Goal: Task Accomplishment & Management: Manage account settings

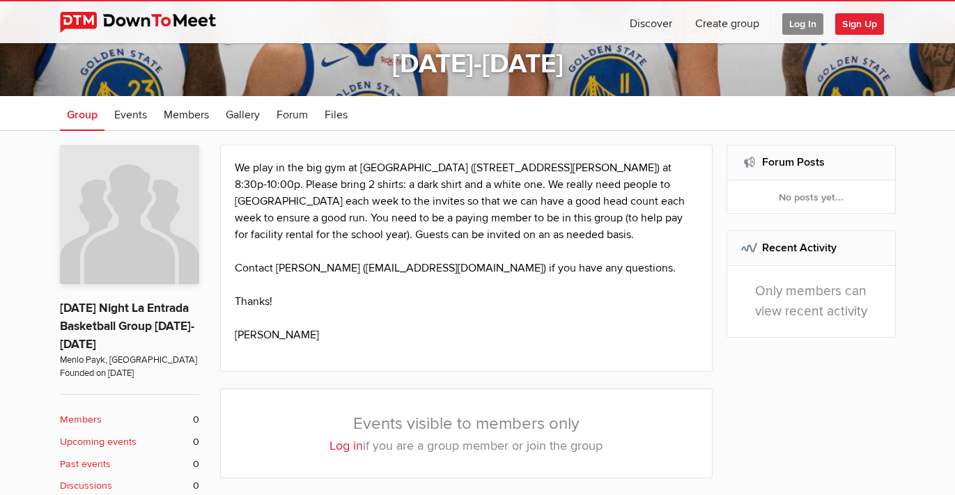
scroll to position [192, 0]
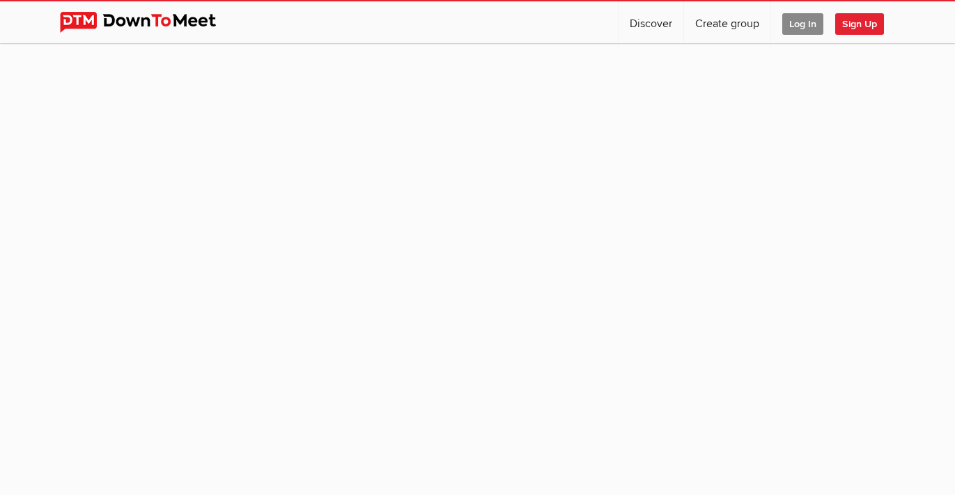
scroll to position [125, 0]
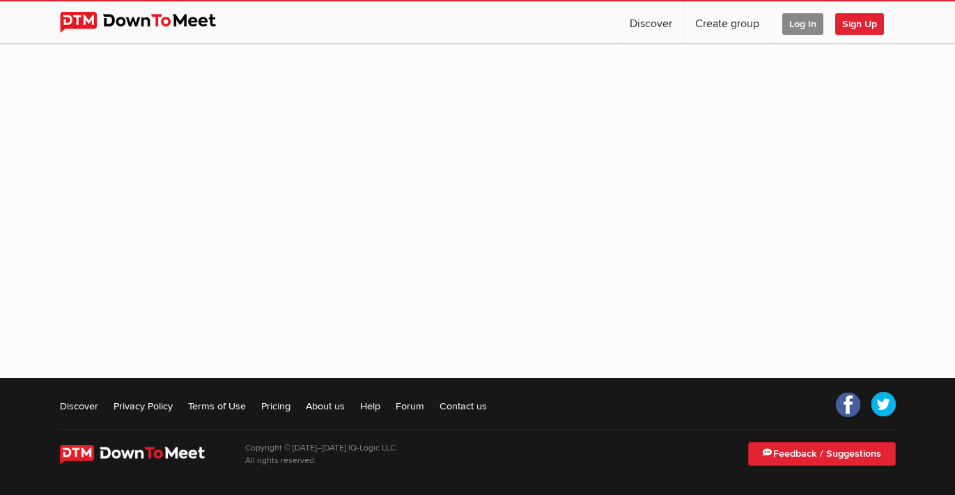
click at [800, 31] on span "Log In" at bounding box center [803, 24] width 41 height 22
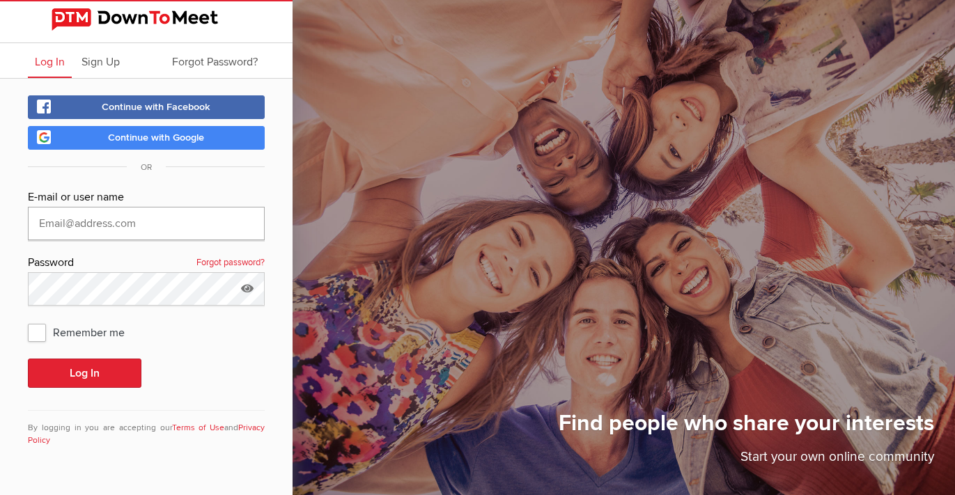
click at [176, 226] on input "text" at bounding box center [146, 223] width 237 height 33
type input "[PERSON_NAME][EMAIL_ADDRESS][DOMAIN_NAME]"
click at [130, 359] on button "Log In" at bounding box center [85, 373] width 114 height 29
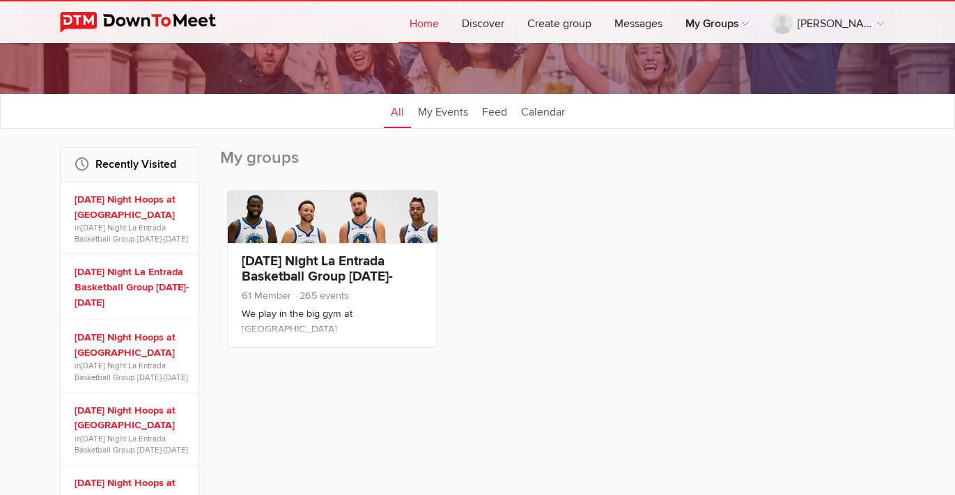
scroll to position [137, 0]
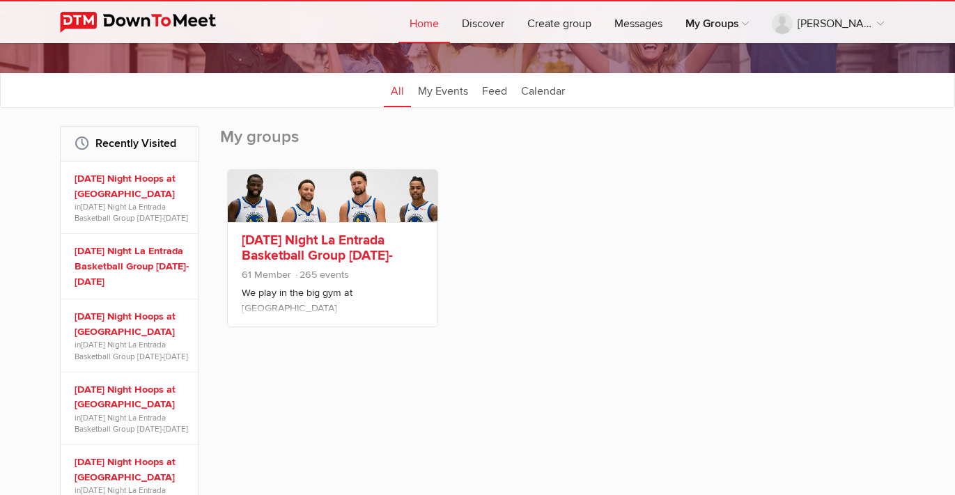
click at [330, 245] on link "[DATE] Night La Entrada Basketball Group [DATE]-[DATE]" at bounding box center [317, 255] width 151 height 47
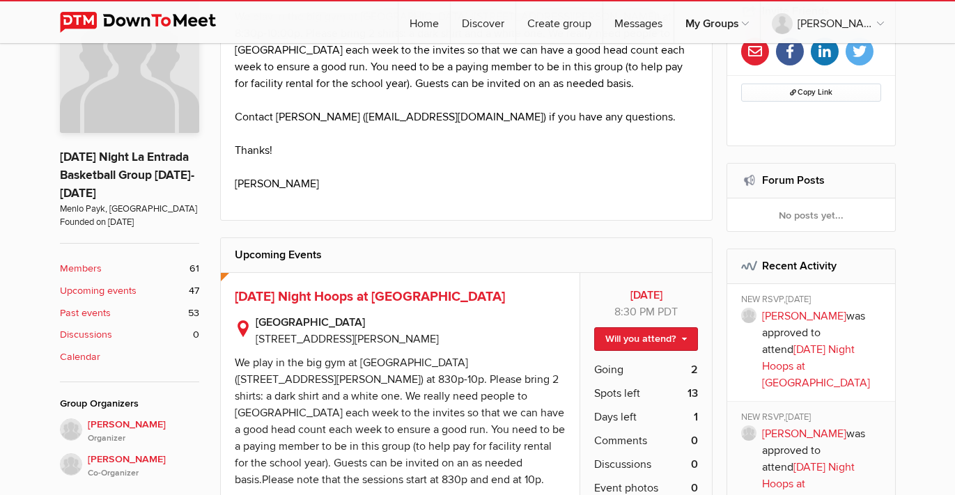
scroll to position [403, 0]
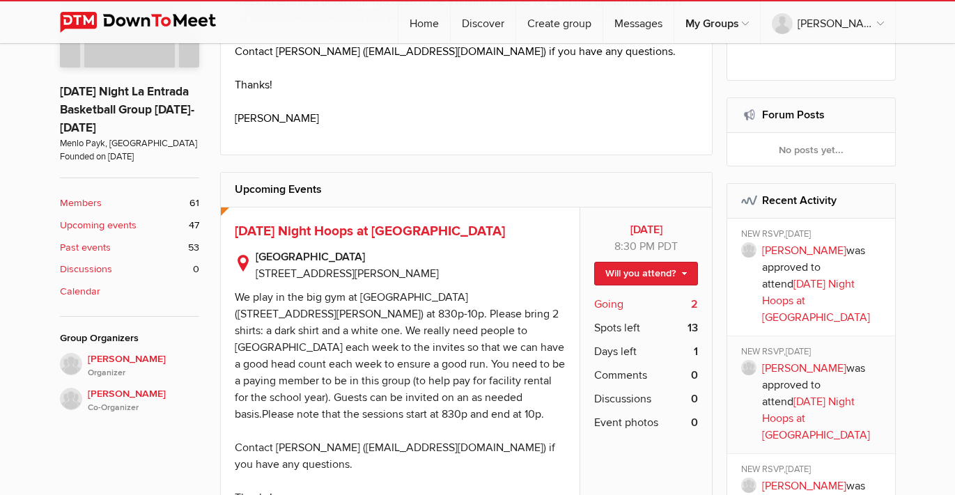
click at [615, 307] on span "Going" at bounding box center [608, 304] width 29 height 17
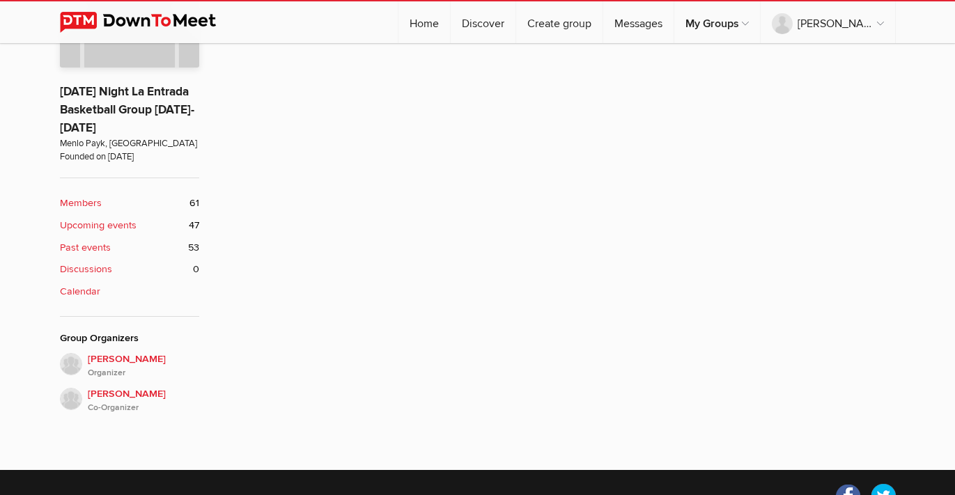
scroll to position [282, 0]
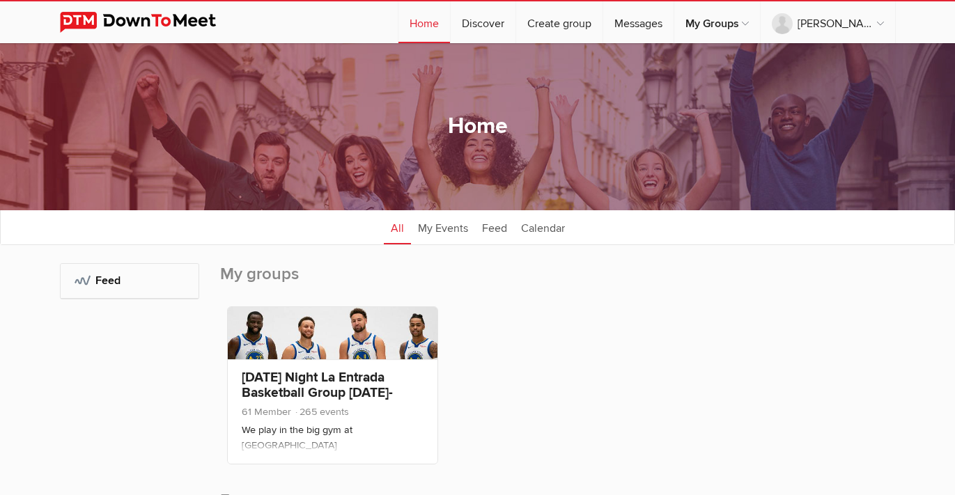
scroll to position [51, 0]
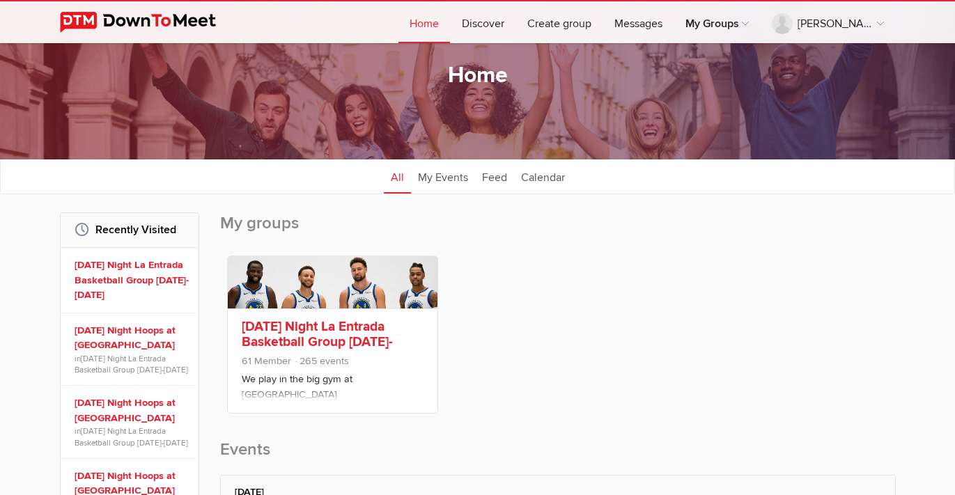
click at [355, 340] on link "[DATE] Night La Entrada Basketball Group [DATE]-[DATE]" at bounding box center [317, 341] width 151 height 47
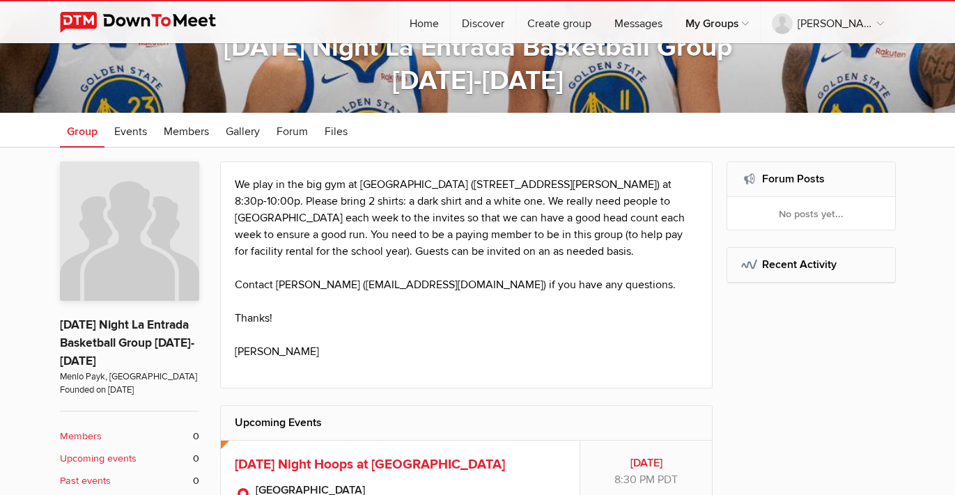
scroll to position [440, 0]
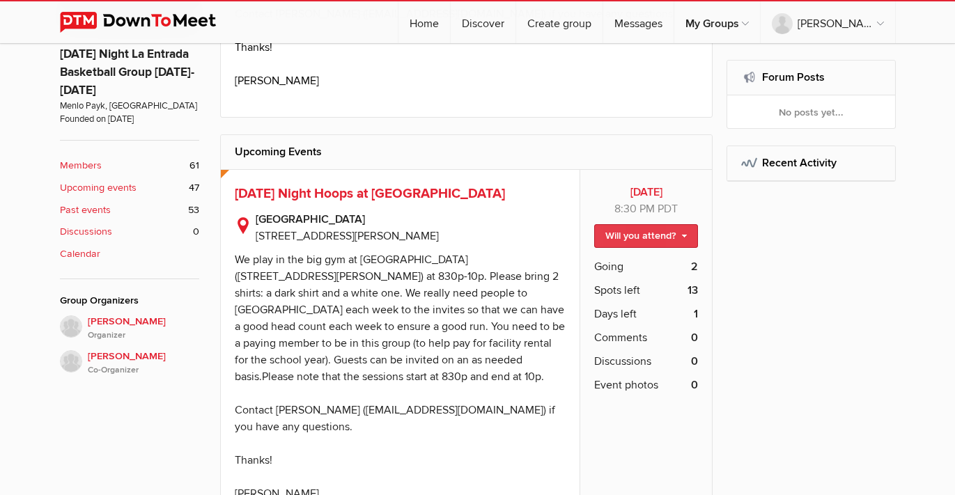
click at [633, 231] on link "Will you attend?" at bounding box center [646, 236] width 104 height 24
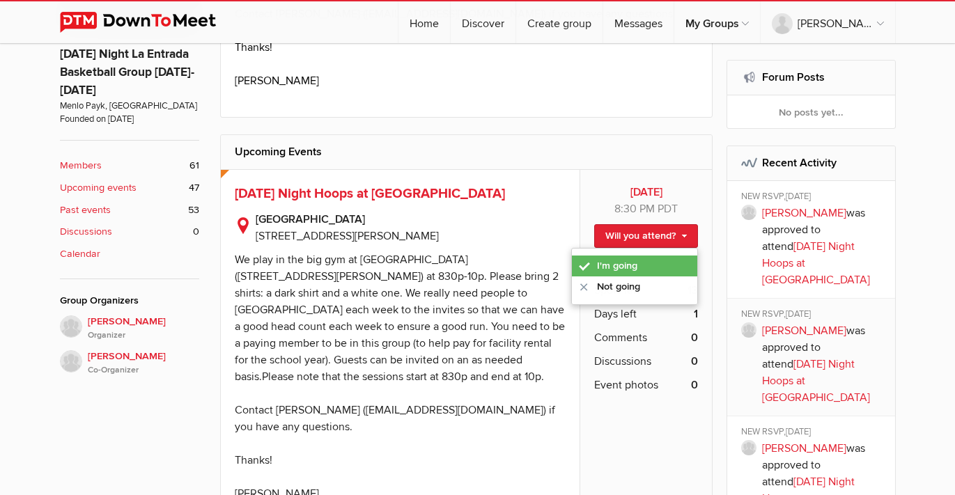
click at [625, 263] on link "I'm going" at bounding box center [634, 266] width 125 height 21
